Goal: Information Seeking & Learning: Learn about a topic

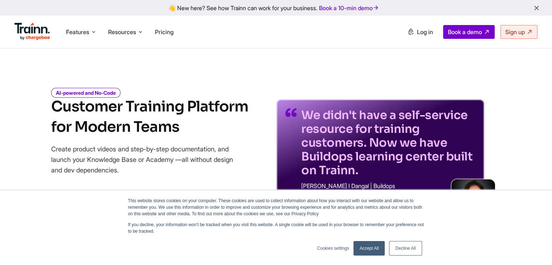
click at [403, 245] on link "Decline All" at bounding box center [405, 248] width 33 height 15
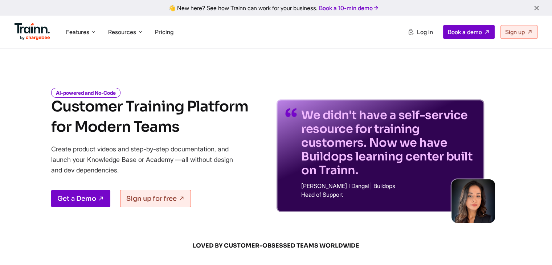
click at [536, 9] on icon "button" at bounding box center [536, 8] width 8 height 8
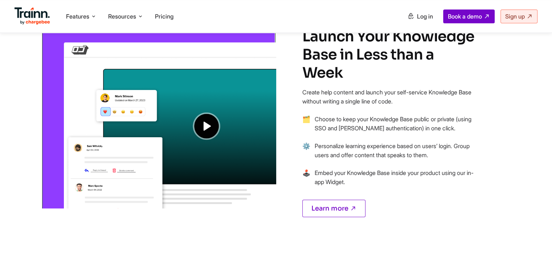
scroll to position [569, 0]
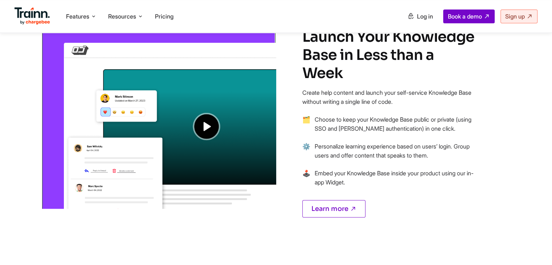
click at [205, 127] on img at bounding box center [158, 110] width 235 height 197
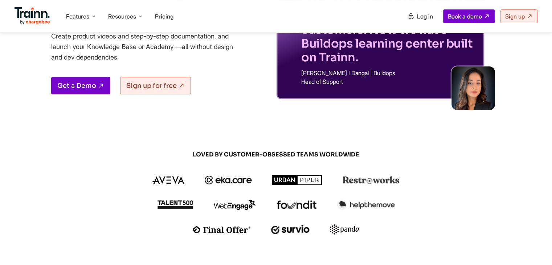
scroll to position [0, 0]
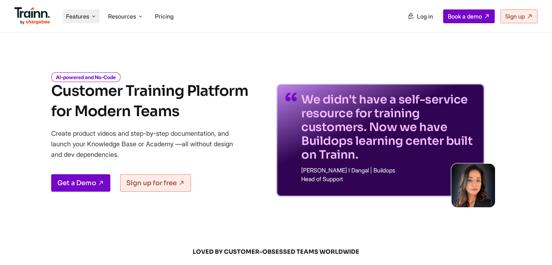
click at [86, 16] on span "Features" at bounding box center [77, 16] width 23 height 8
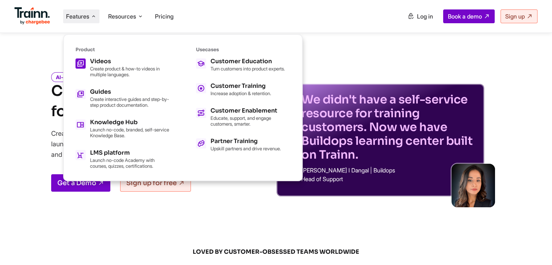
click at [111, 64] on div "Videos Create product & how-to videos in multiple languages." at bounding box center [130, 67] width 80 height 19
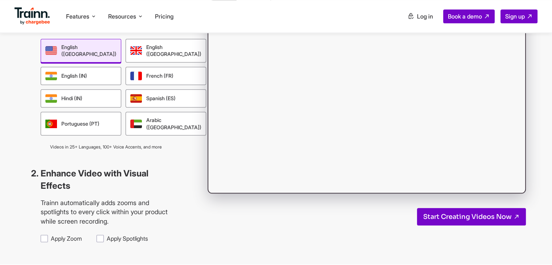
scroll to position [663, 0]
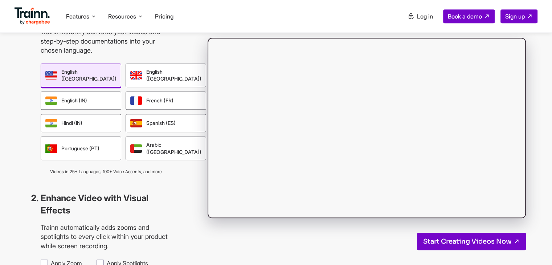
click at [187, 130] on div "Pick any Language Trainn instantly converts your videos and step-by-step docume…" at bounding box center [276, 138] width 552 height 302
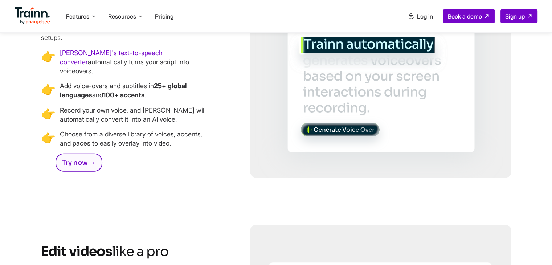
scroll to position [1589, 0]
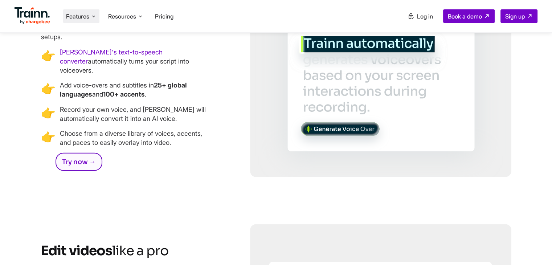
click at [88, 13] on span "Features" at bounding box center [77, 16] width 23 height 8
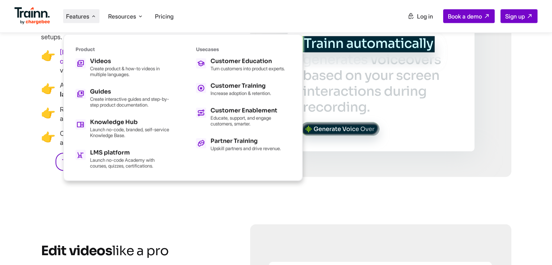
click at [149, 216] on div "Record any workflow Turn on the Trainn Chrome extension, hit Record, and walk t…" at bounding box center [276, 76] width 470 height 1206
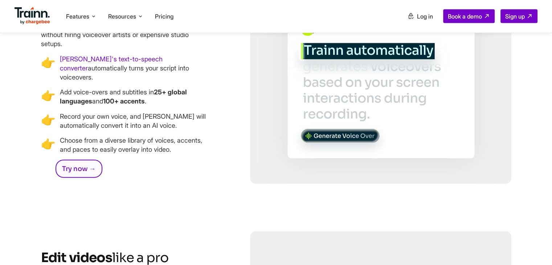
scroll to position [1582, 0]
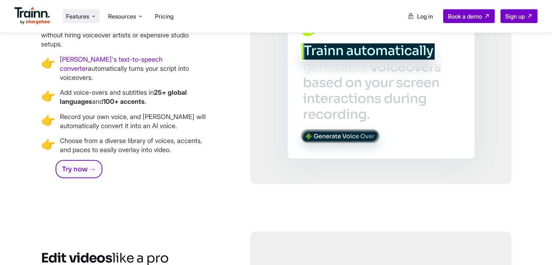
click at [89, 19] on span "Features" at bounding box center [77, 16] width 23 height 8
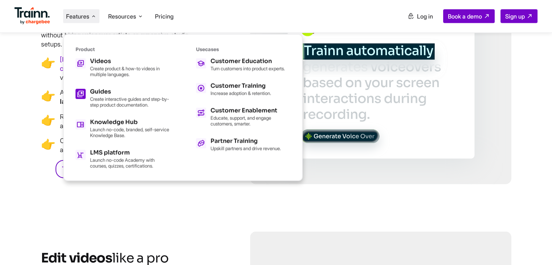
click at [126, 106] on p "Create interactive guides and step-by-step product documentation." at bounding box center [130, 102] width 80 height 12
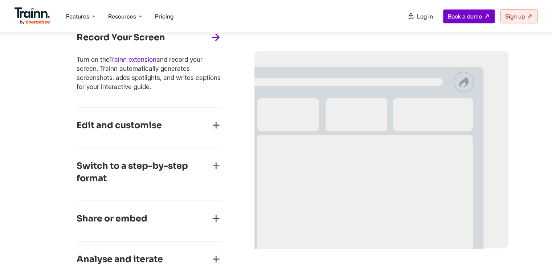
scroll to position [368, 0]
click at [151, 135] on div "Edit and customise" at bounding box center [149, 127] width 145 height 17
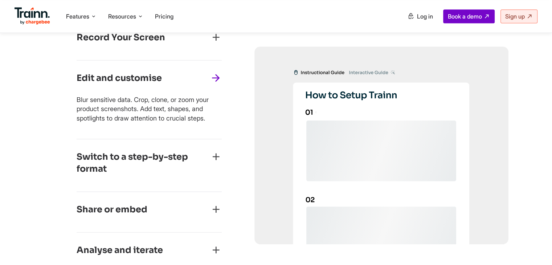
click at [182, 174] on h3 "Switch to a step-by-step format" at bounding box center [143, 163] width 133 height 24
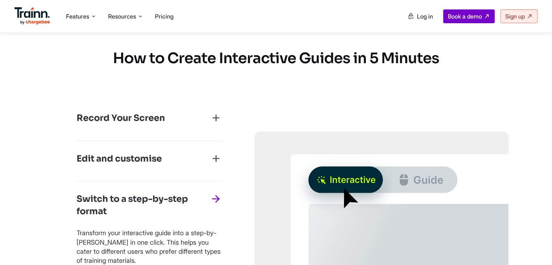
scroll to position [284, 0]
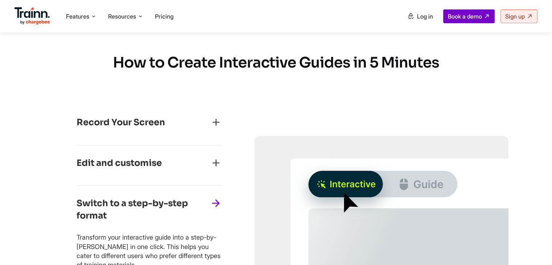
click at [124, 123] on h3 "Record Your Screen" at bounding box center [121, 122] width 88 height 12
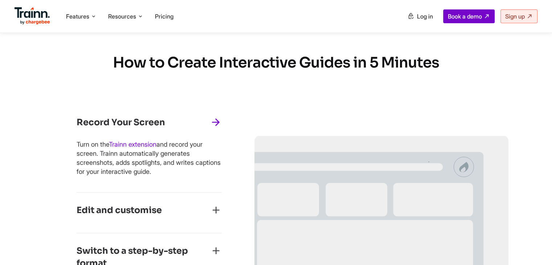
click at [40, 17] on img at bounding box center [33, 15] width 36 height 17
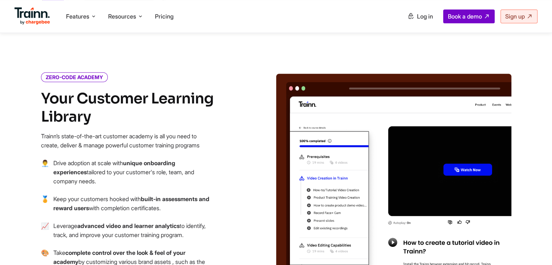
scroll to position [788, 0]
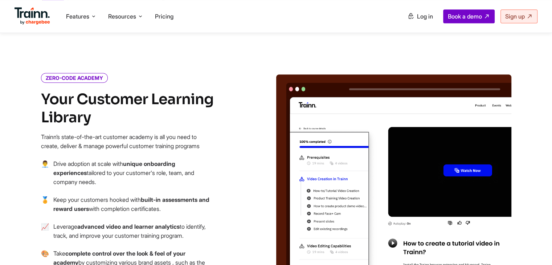
click at [82, 73] on icon "ZERO-CODE ACADEMY" at bounding box center [74, 78] width 67 height 10
copy div "ZERO-CODE ACADEMY"
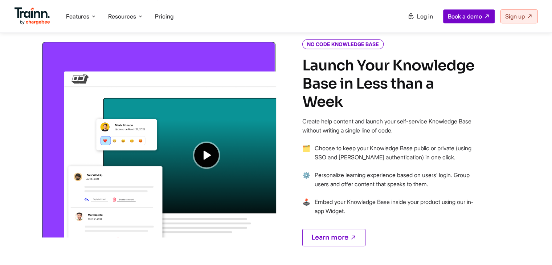
scroll to position [561, 0]
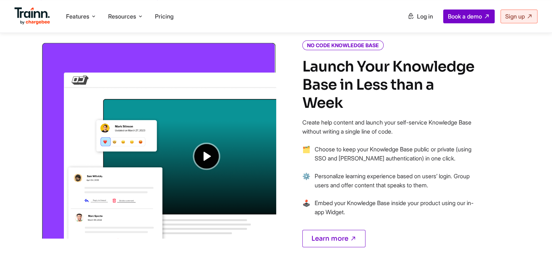
click at [362, 41] on icon "NO CODE KNOWLEDGE BASE" at bounding box center [342, 45] width 81 height 10
copy div "NO CODE KNOWLEDGE BASE"
click at [362, 41] on icon "NO CODE KNOWLEDGE BASE" at bounding box center [342, 45] width 81 height 10
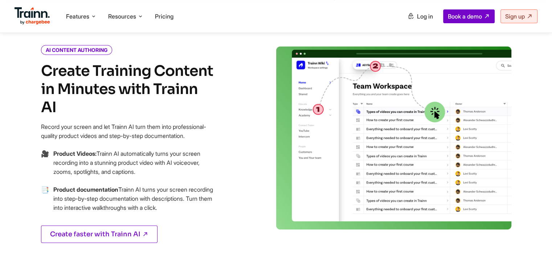
scroll to position [318, 0]
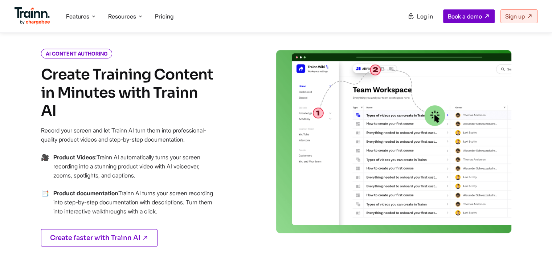
click at [86, 55] on icon "AI CONTENT AUTHORING" at bounding box center [76, 54] width 71 height 10
copy div "AI CONTENT AUTHORING"
click at [86, 55] on icon "AI CONTENT AUTHORING" at bounding box center [76, 54] width 71 height 10
